Goal: Find specific page/section: Find specific page/section

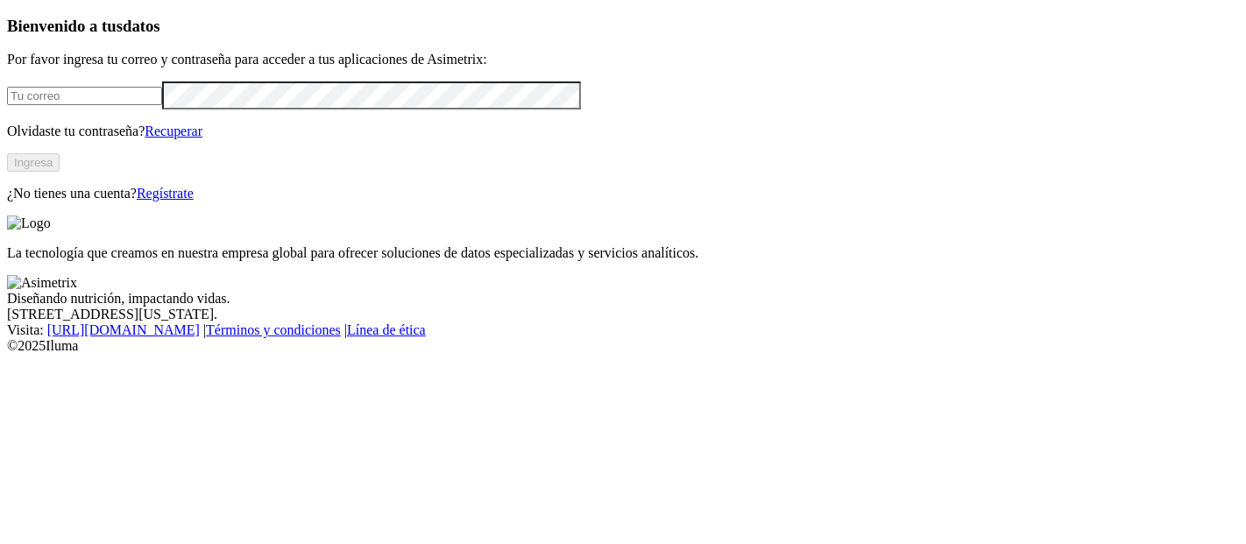
type input "[PERSON_NAME][EMAIL_ADDRESS][PERSON_NAME][DOMAIN_NAME]"
click at [60, 172] on button "Ingresa" at bounding box center [33, 162] width 53 height 18
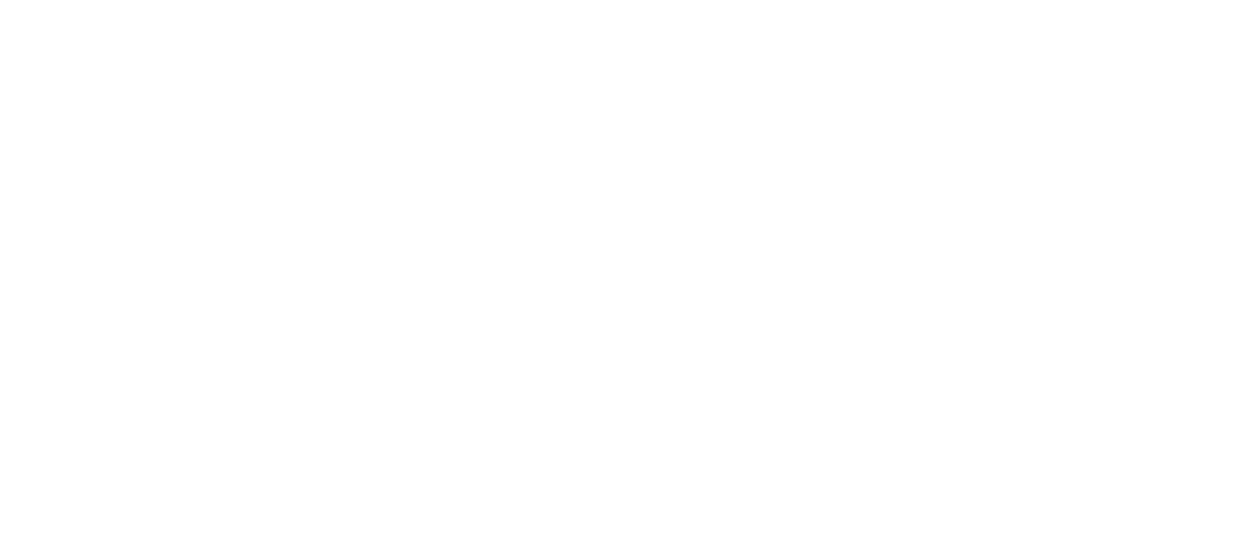
drag, startPoint x: 259, startPoint y: 369, endPoint x: 260, endPoint y: 359, distance: 9.7
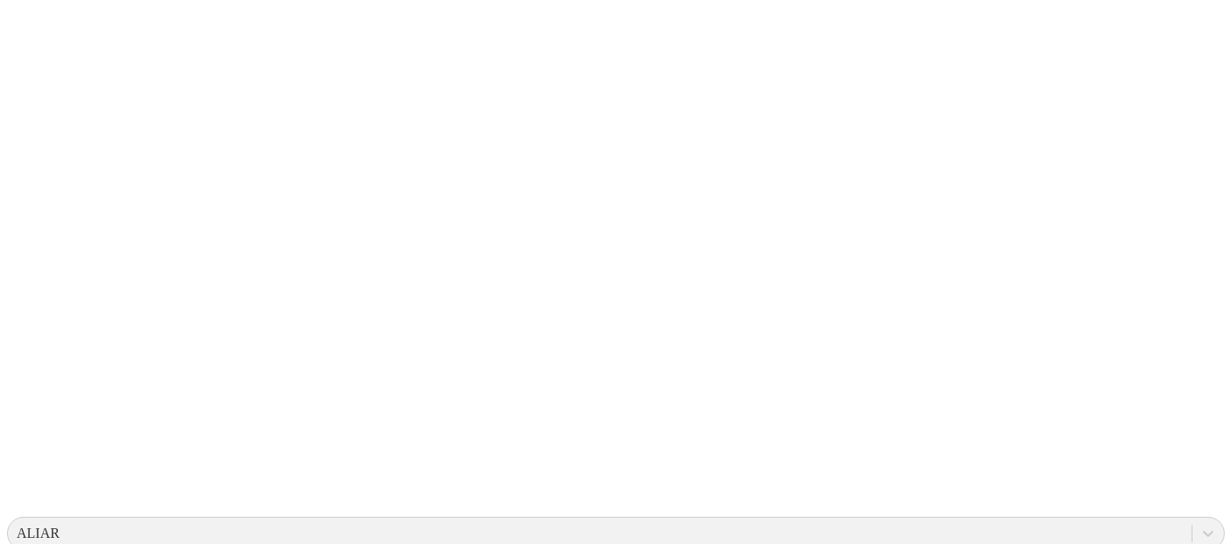
drag, startPoint x: 560, startPoint y: 141, endPoint x: 765, endPoint y: 278, distance: 246.5
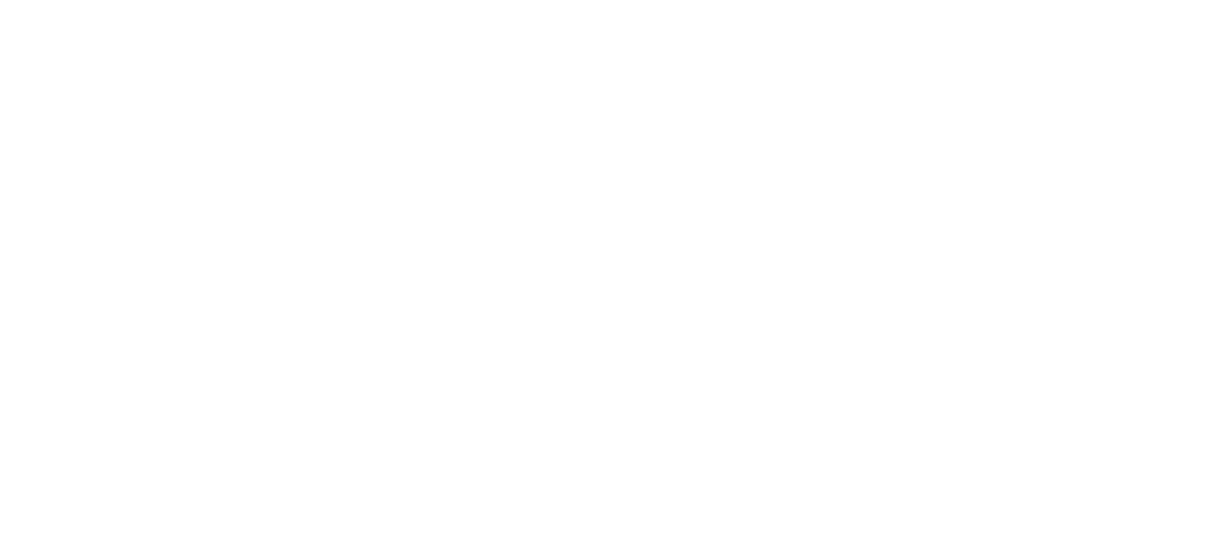
scroll to position [97, 0]
drag, startPoint x: 492, startPoint y: 250, endPoint x: 778, endPoint y: 387, distance: 316.8
drag, startPoint x: 533, startPoint y: 191, endPoint x: 828, endPoint y: 324, distance: 324.1
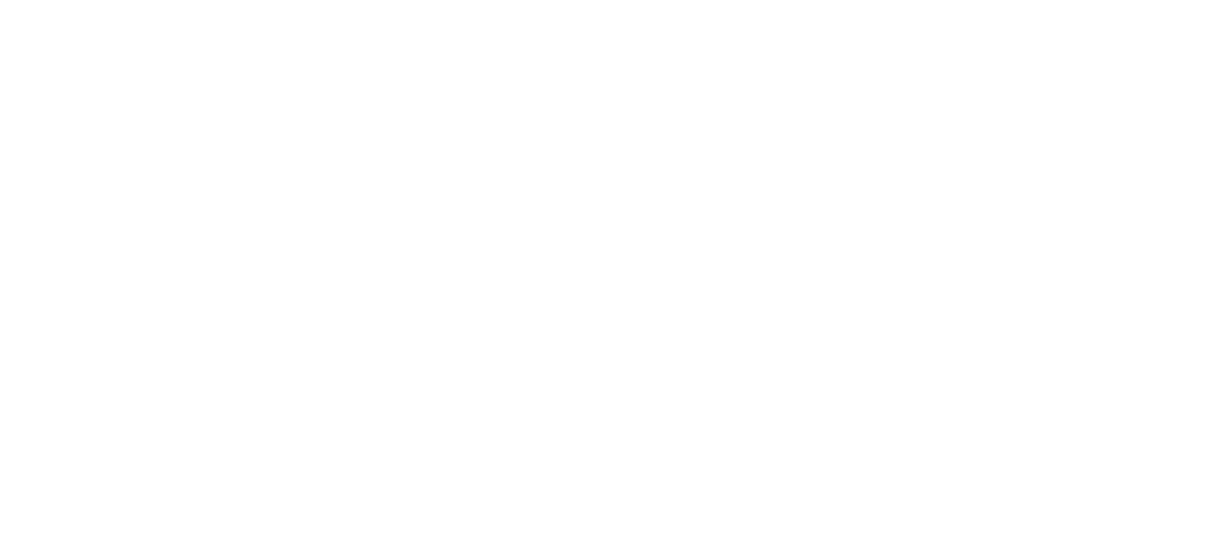
scroll to position [0, 0]
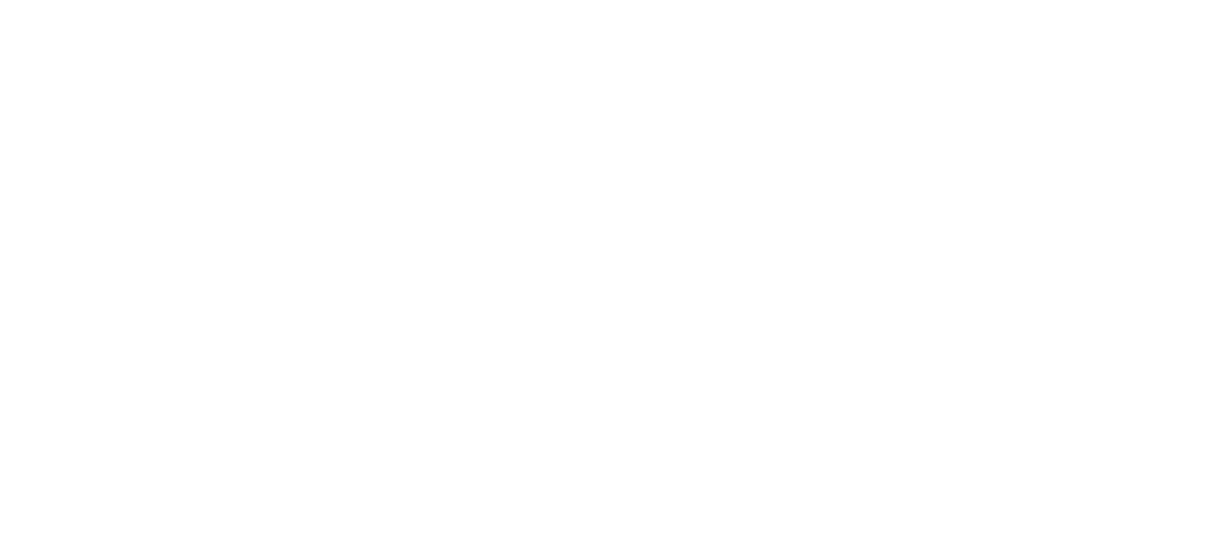
drag, startPoint x: 455, startPoint y: 288, endPoint x: 821, endPoint y: 448, distance: 399.6
drag, startPoint x: 884, startPoint y: 265, endPoint x: 878, endPoint y: 250, distance: 16.1
